Goal: Task Accomplishment & Management: Manage account settings

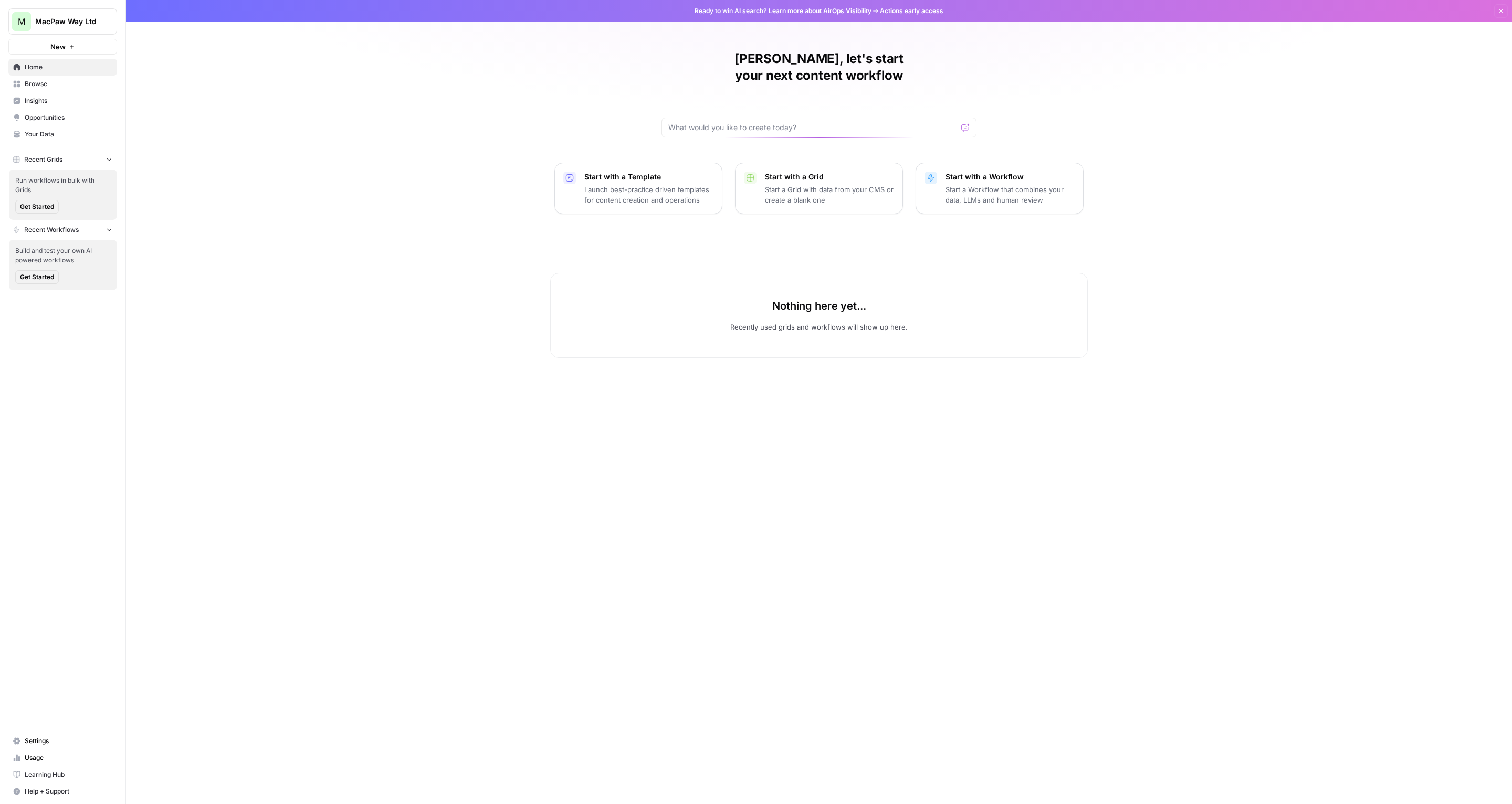
click at [102, 20] on div "MacPaw Way Ltd" at bounding box center [74, 22] width 78 height 11
click at [92, 32] on button "M MacPaw Way Ltd" at bounding box center [62, 21] width 109 height 26
click at [69, 118] on span "Log Out" at bounding box center [99, 118] width 144 height 11
